Goal: Task Accomplishment & Management: Manage account settings

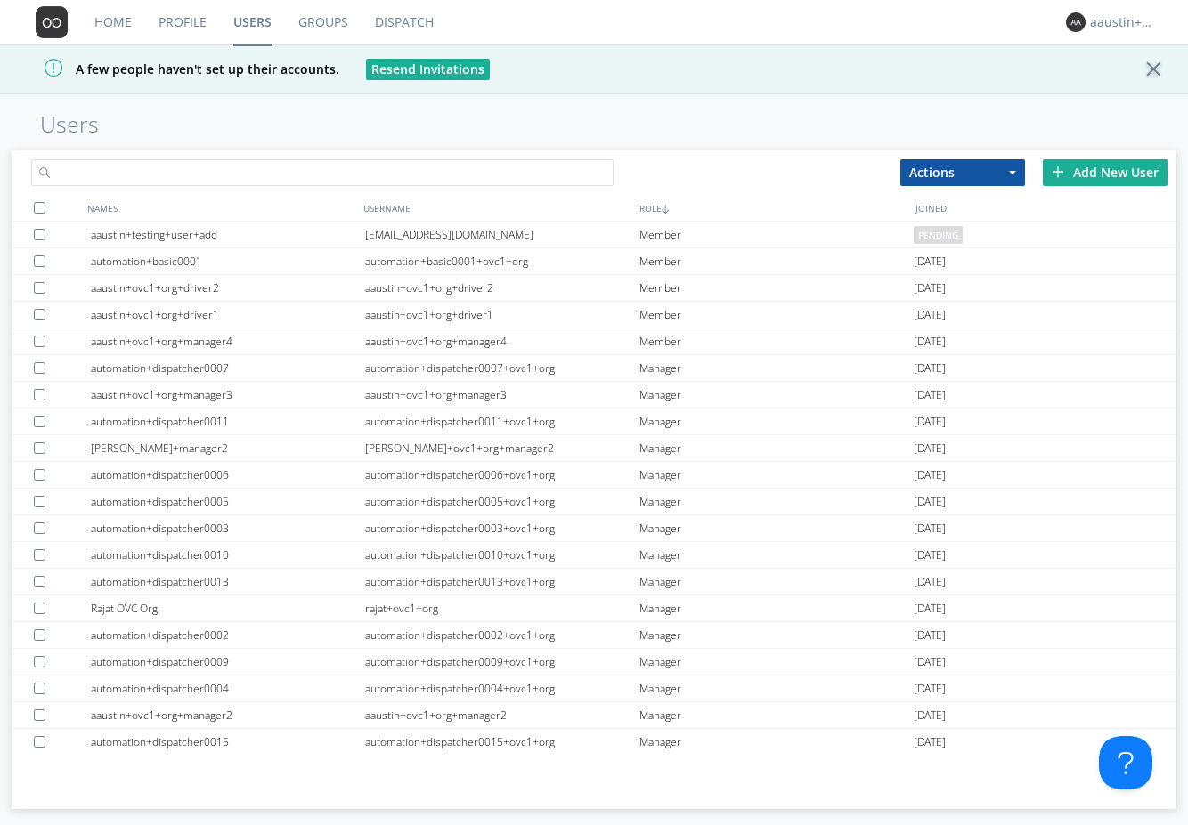
click at [216, 175] on input "text" at bounding box center [322, 172] width 582 height 27
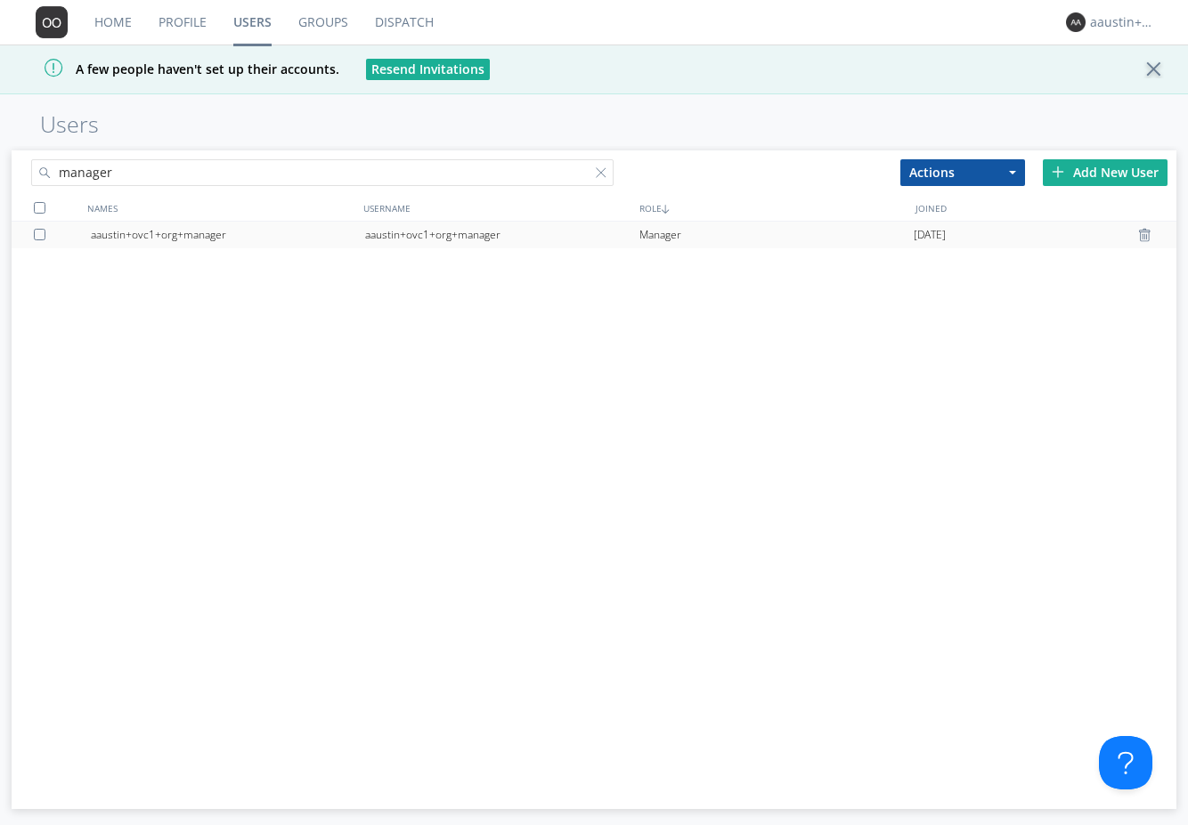
type input "manager"
click at [197, 233] on div "aaustin+ovc1+org+manager" at bounding box center [228, 235] width 274 height 27
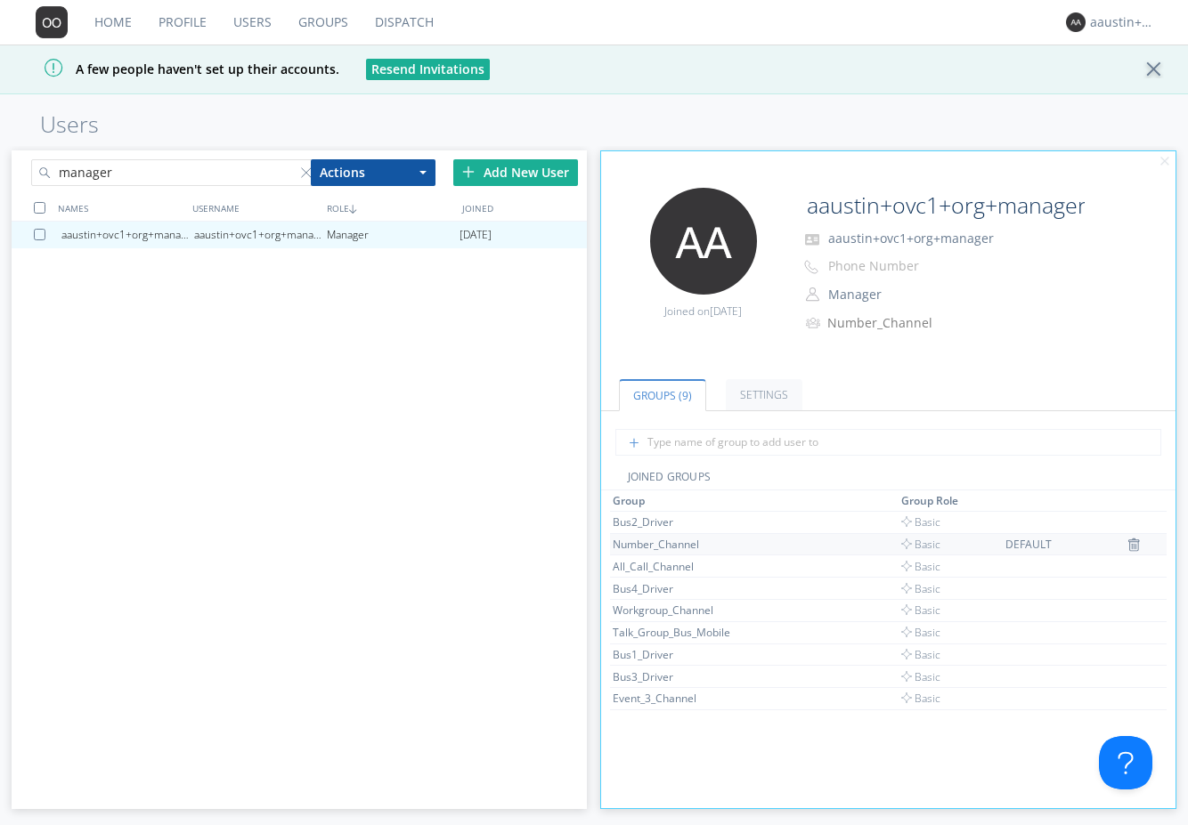
click at [688, 533] on td "Number_Channel" at bounding box center [754, 544] width 288 height 22
click at [412, 28] on link "Dispatch" at bounding box center [403, 22] width 85 height 45
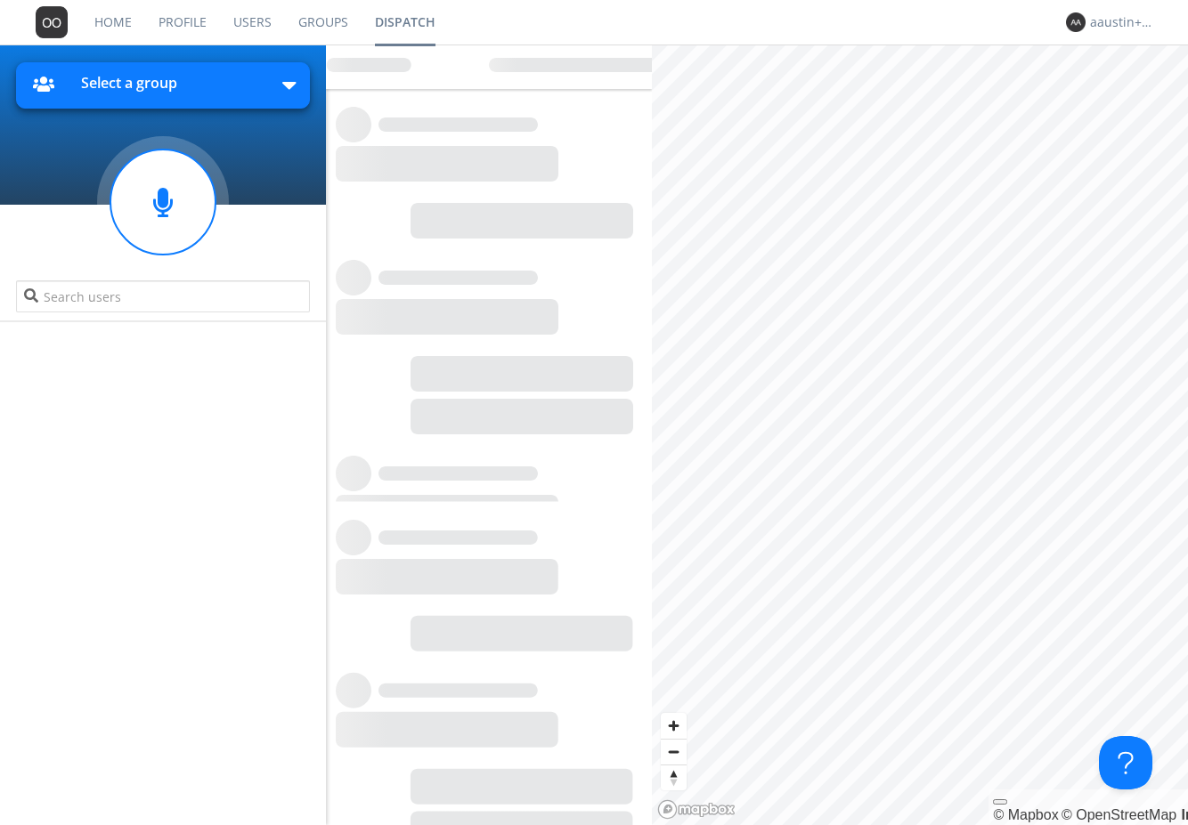
click at [272, 82] on button "Select a group" at bounding box center [162, 85] width 293 height 46
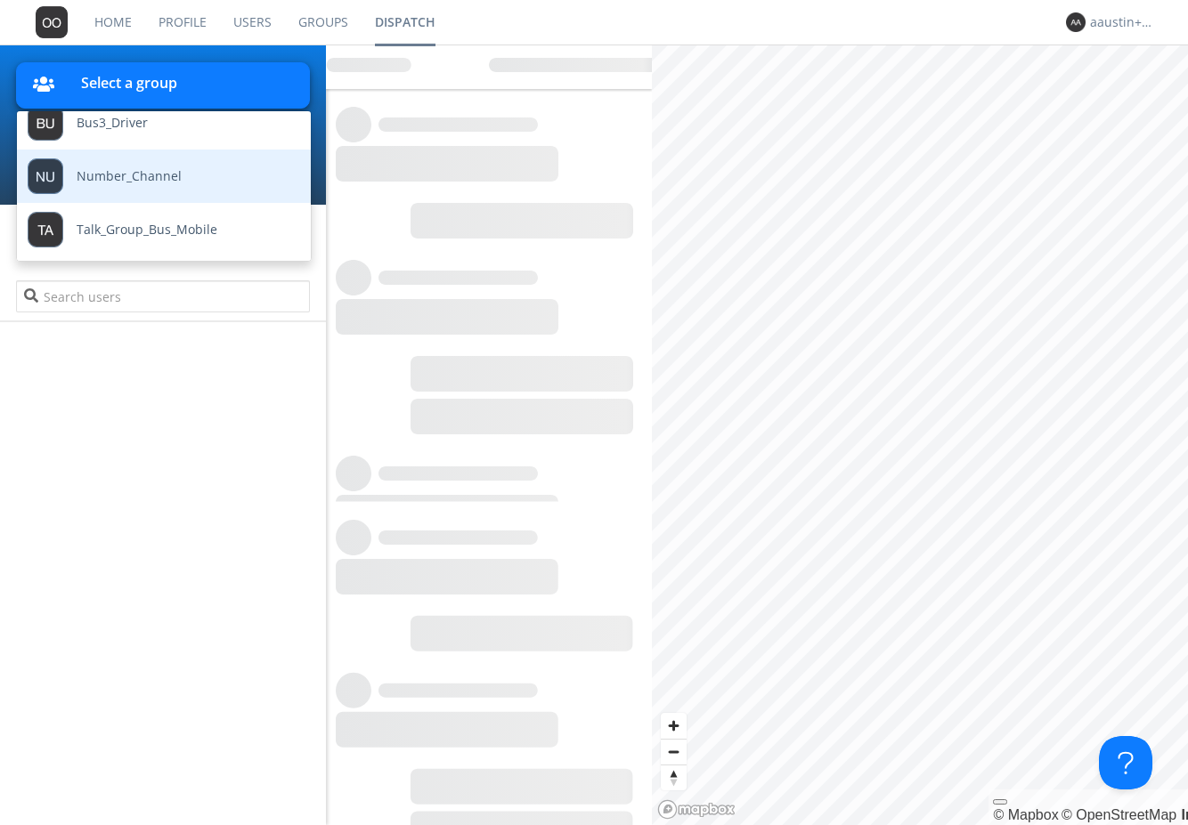
scroll to position [174, 0]
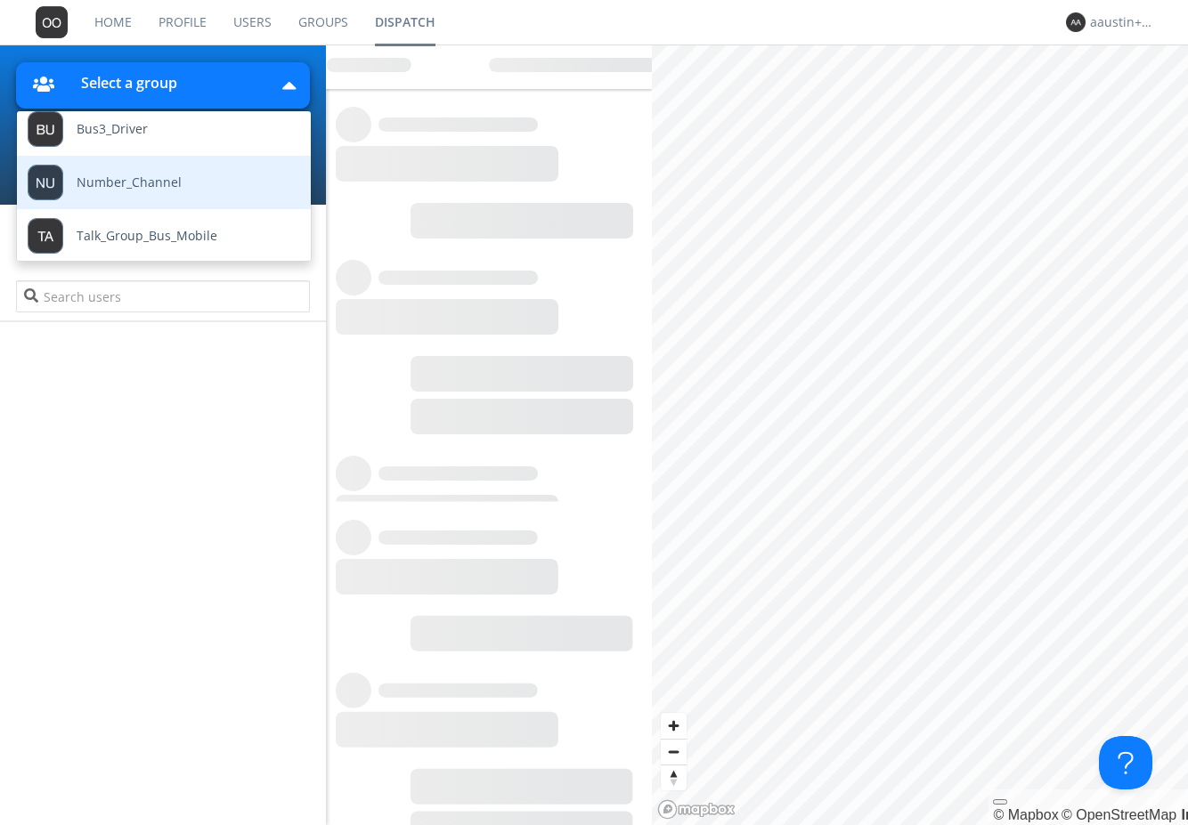
click at [207, 175] on link "Number_Channel" at bounding box center [150, 182] width 267 height 53
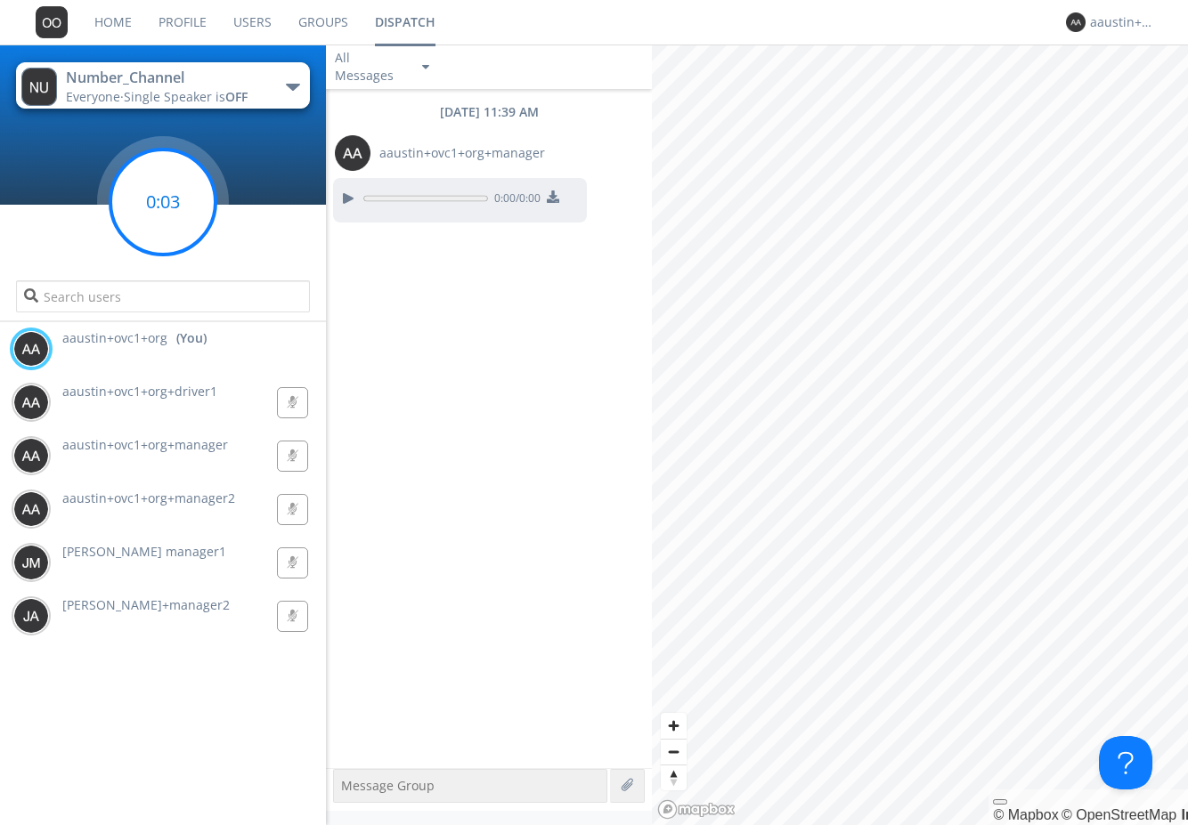
click at [188, 204] on circle at bounding box center [162, 202] width 105 height 105
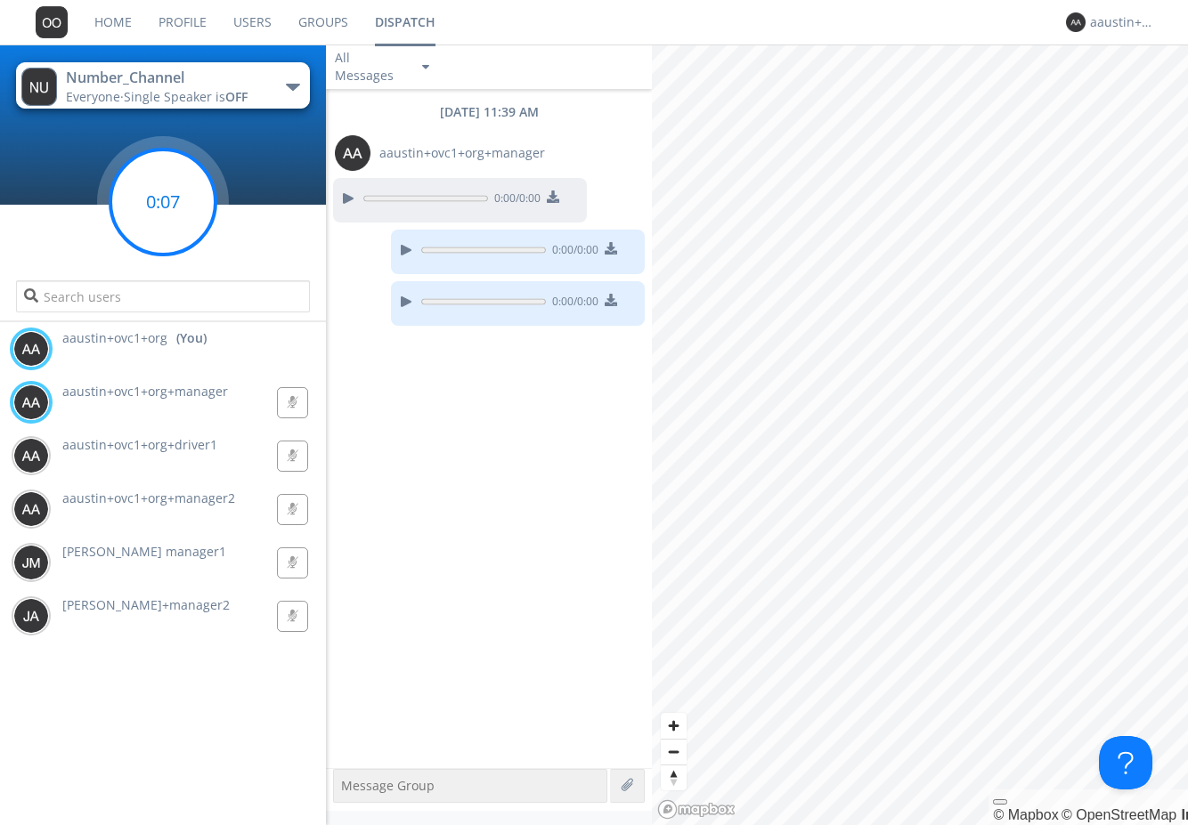
click at [174, 206] on circle at bounding box center [162, 202] width 105 height 105
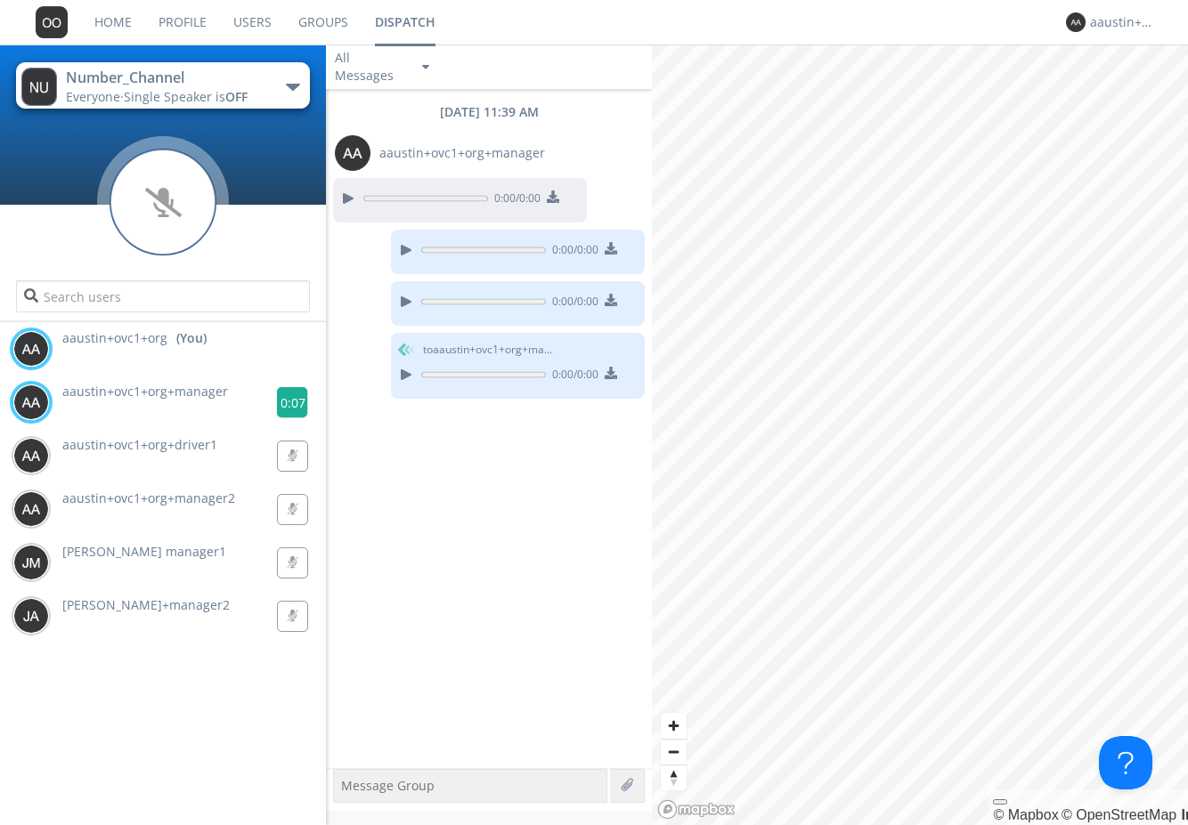
click at [280, 401] on g at bounding box center [292, 402] width 31 height 31
click at [315, 25] on link "Groups" at bounding box center [323, 22] width 77 height 45
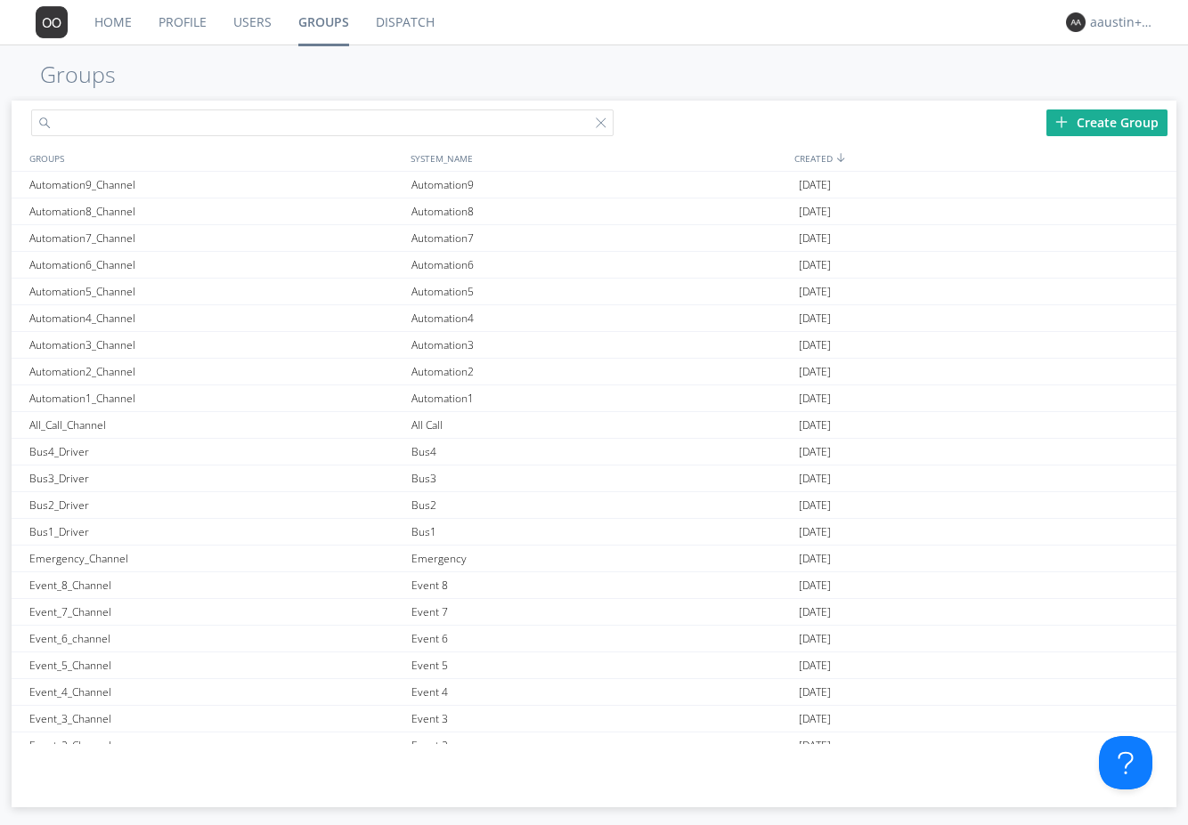
click at [247, 121] on input "text" at bounding box center [322, 122] width 582 height 27
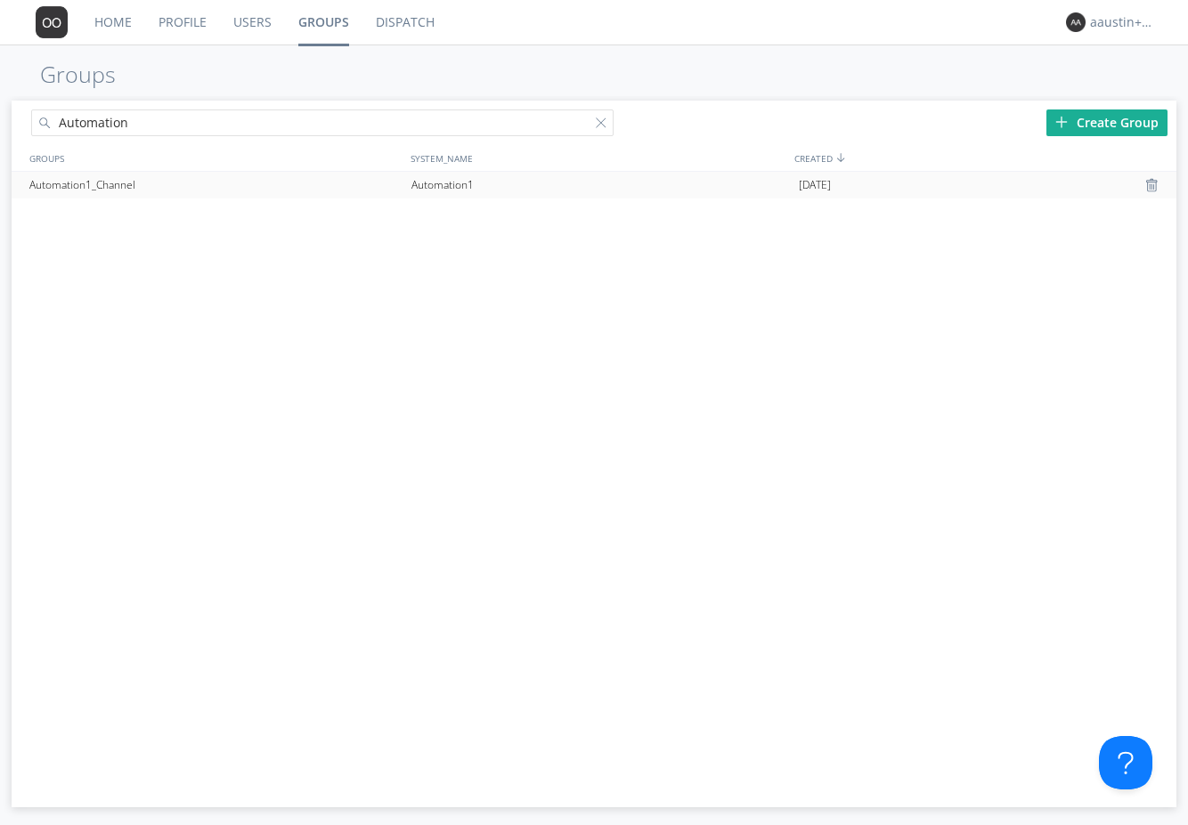
type input "Automation"
click at [142, 187] on div "Automation1_Channel" at bounding box center [216, 185] width 382 height 27
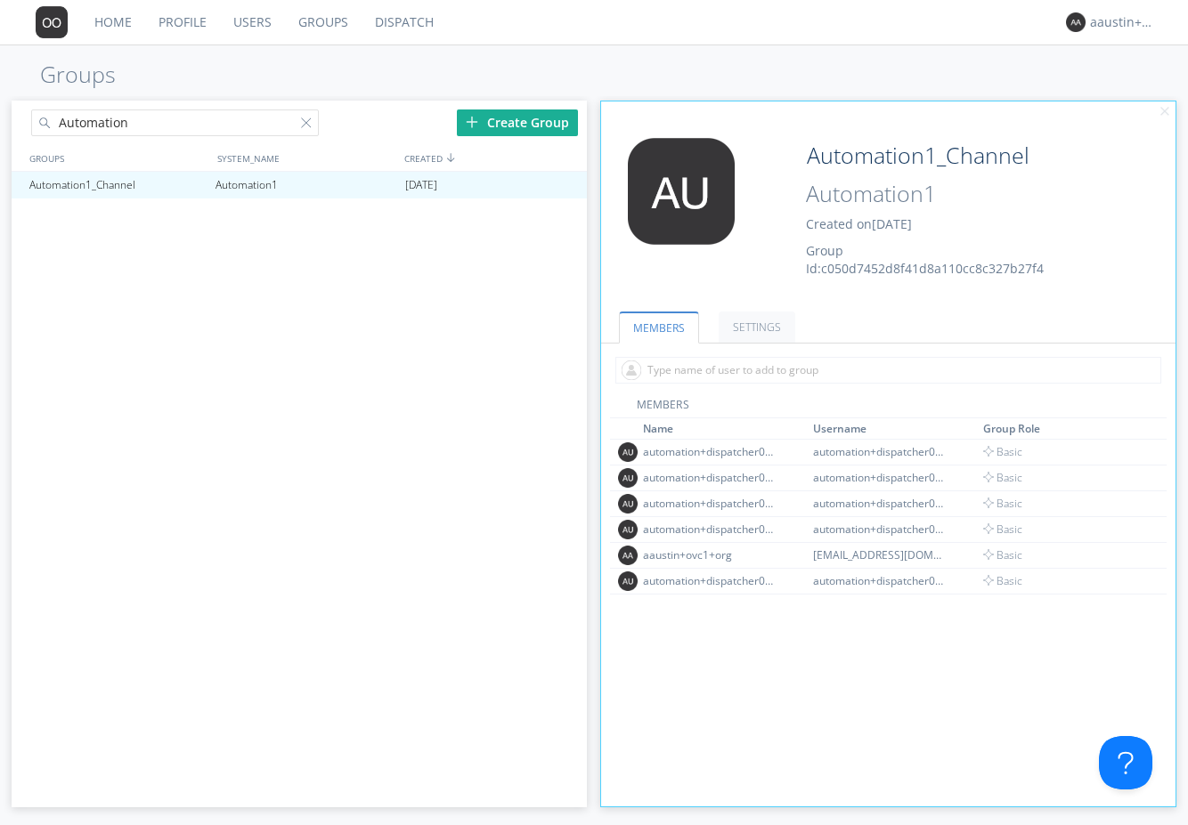
click at [145, 126] on input "Automation" at bounding box center [175, 122] width 288 height 27
click at [135, 183] on div "Automation7_Channel" at bounding box center [118, 185] width 186 height 27
type input "Automation7_Channel"
type input "Automation7"
